Goal: Find contact information: Find contact information

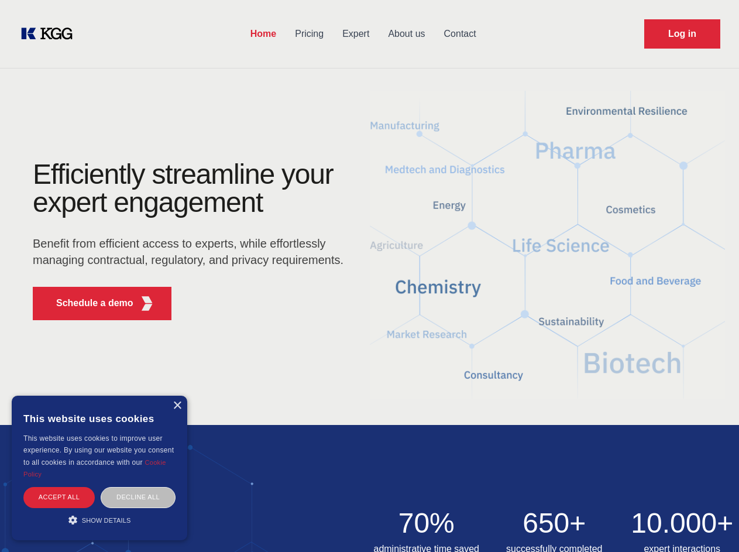
click at [369, 276] on div "Efficiently streamline your expert engagement Benefit from efficient access to …" at bounding box center [192, 244] width 356 height 169
click at [88, 303] on p "Schedule a demo" at bounding box center [94, 303] width 77 height 14
click at [177, 406] on div "× This website uses cookies This website uses cookies to improve user experienc…" at bounding box center [100, 468] width 176 height 145
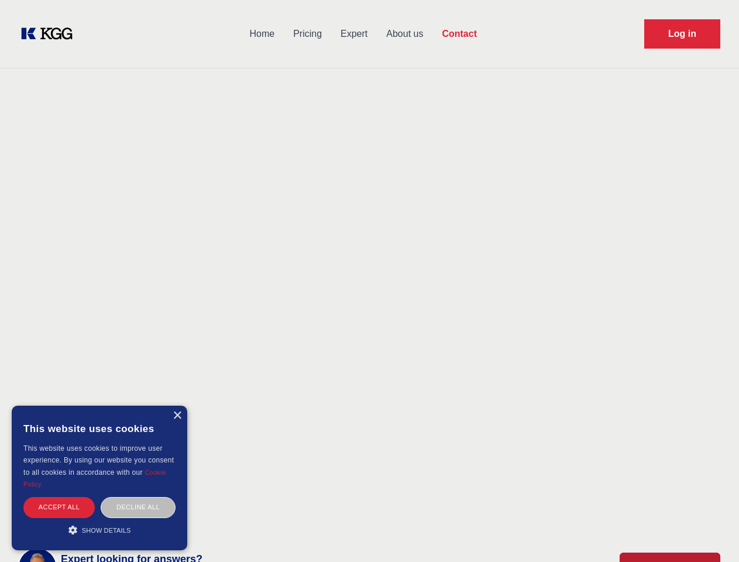
click at [59, 497] on div "Accept all" at bounding box center [58, 507] width 71 height 20
click at [138, 497] on div "Decline all" at bounding box center [138, 507] width 75 height 20
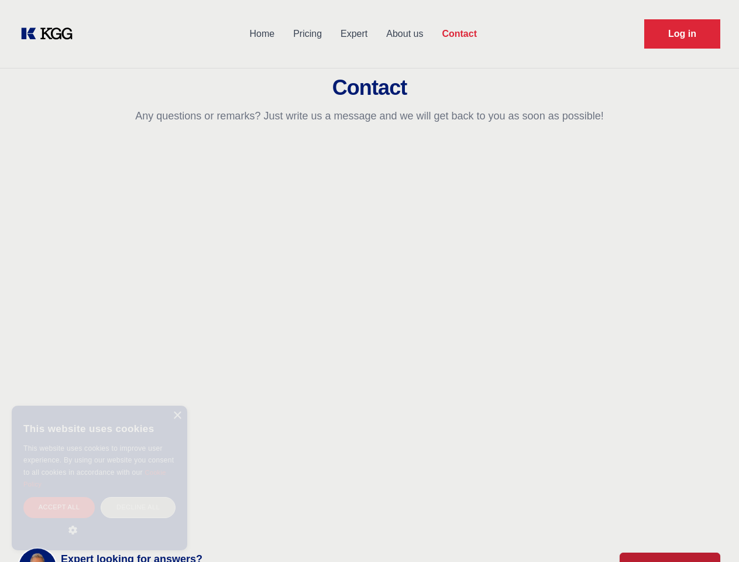
click at [99, 520] on main "Contact Any questions or remarks? Just write us a message and we will get back …" at bounding box center [369, 304] width 739 height 609
